Goal: Information Seeking & Learning: Learn about a topic

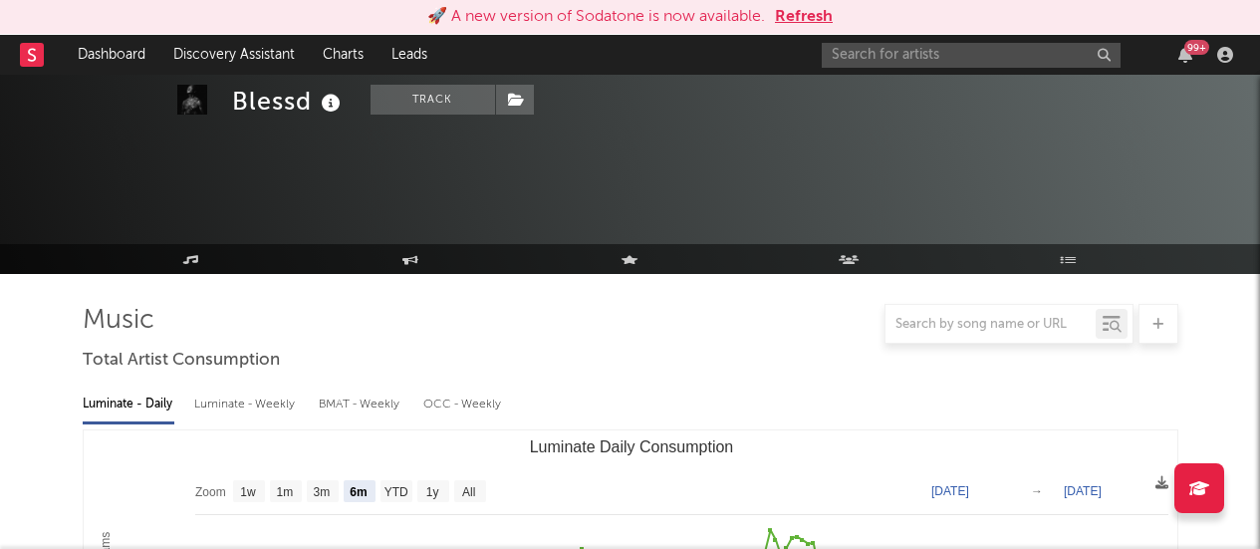
select select "6m"
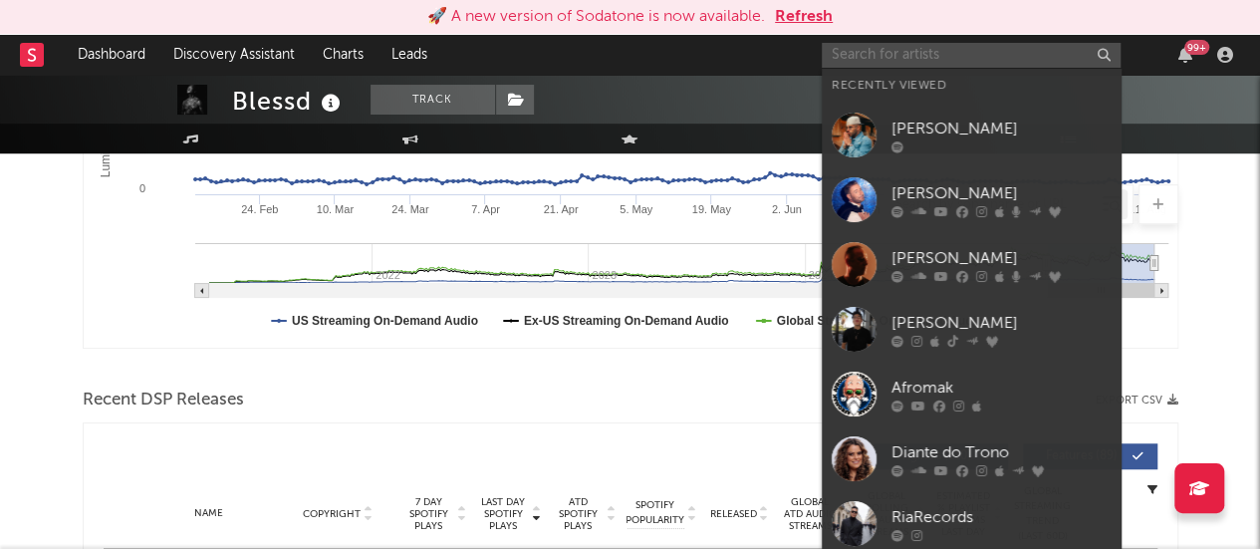
click at [854, 50] on input "text" at bounding box center [971, 55] width 299 height 25
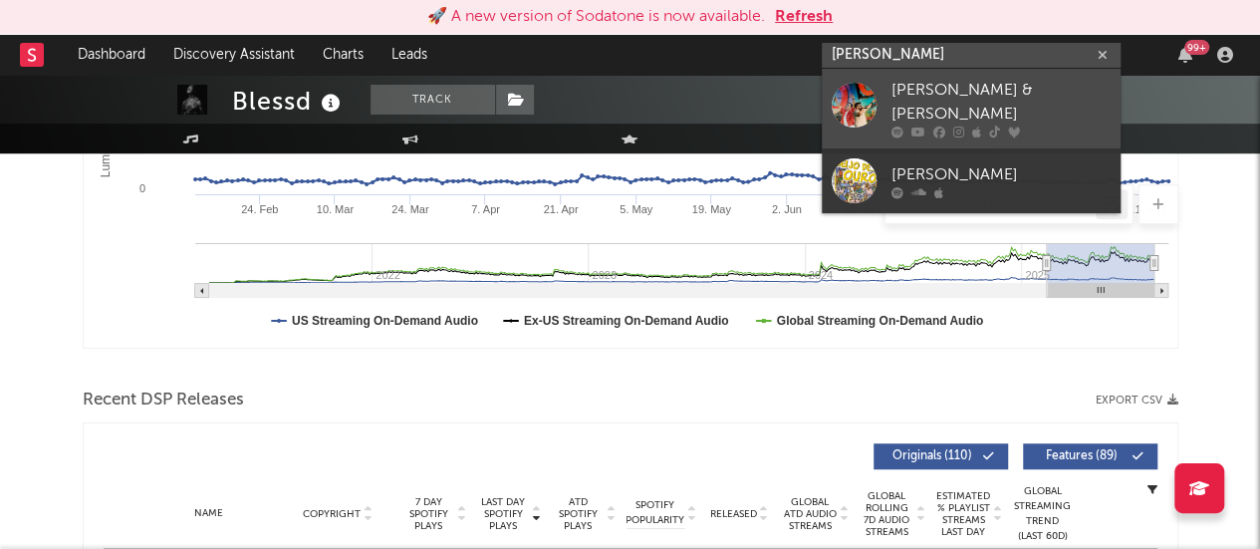
type input "[PERSON_NAME]"
click at [850, 91] on div at bounding box center [854, 104] width 45 height 45
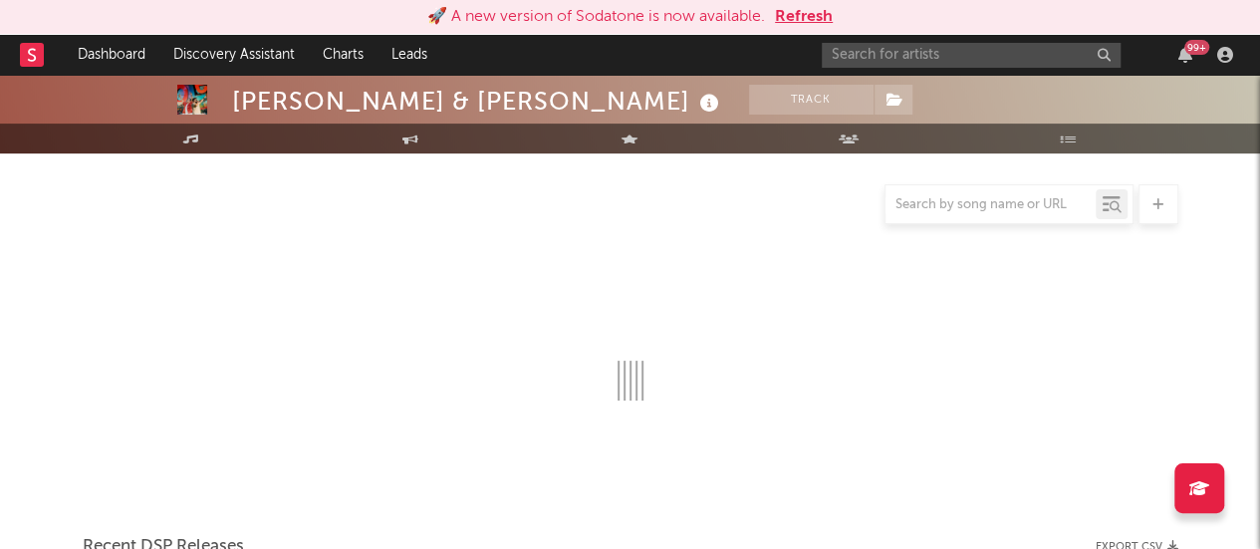
scroll to position [481, 0]
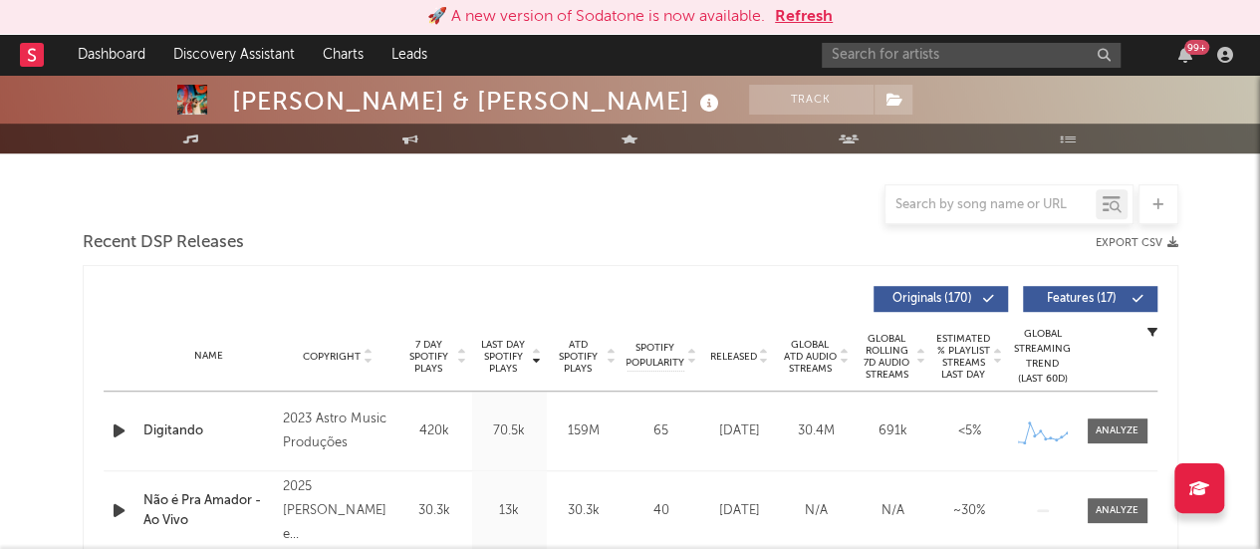
select select "6m"
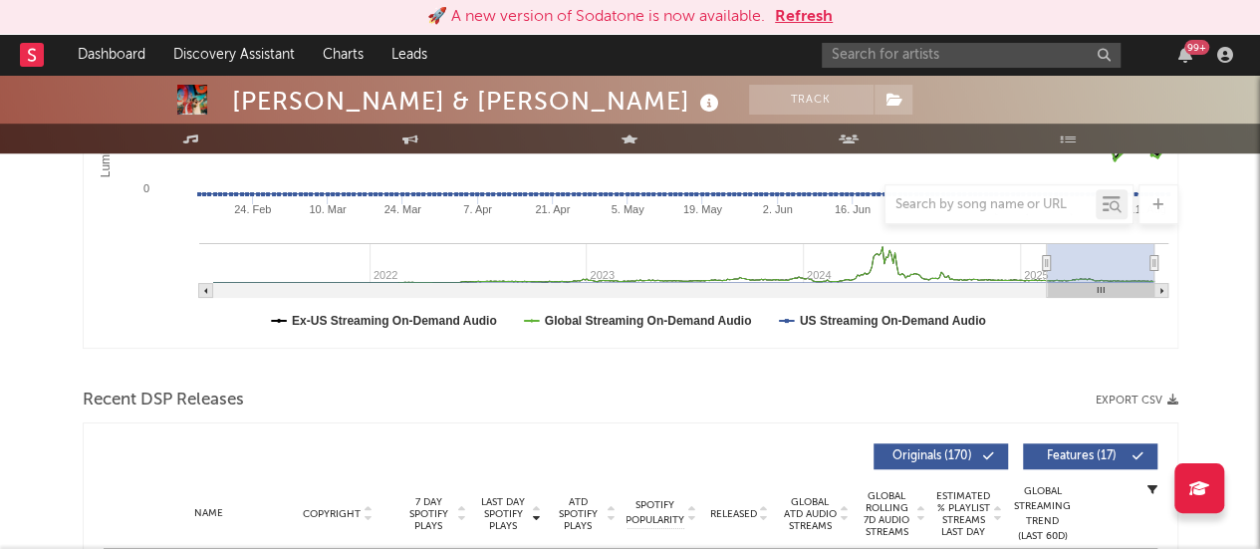
scroll to position [0, 0]
